Goal: Check status: Check status

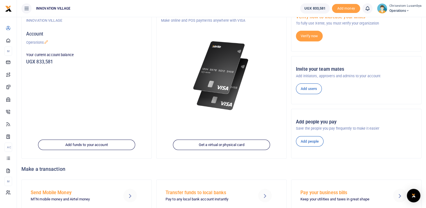
scroll to position [67, 0]
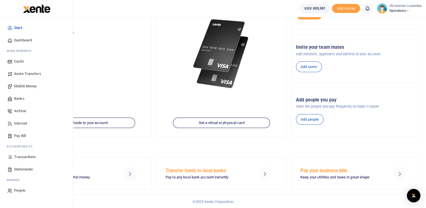
click at [36, 154] on link "Transactions" at bounding box center [37, 157] width 64 height 12
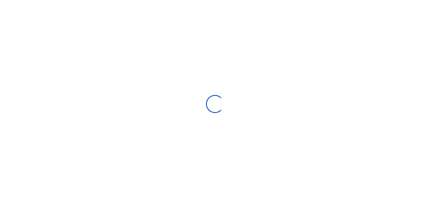
select select
type input "[DATE] - [DATE]"
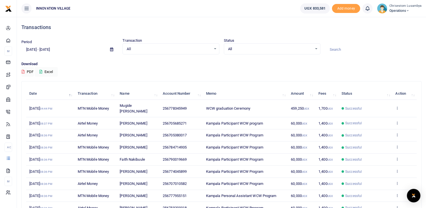
scroll to position [50, 0]
